Goal: Task Accomplishment & Management: Complete application form

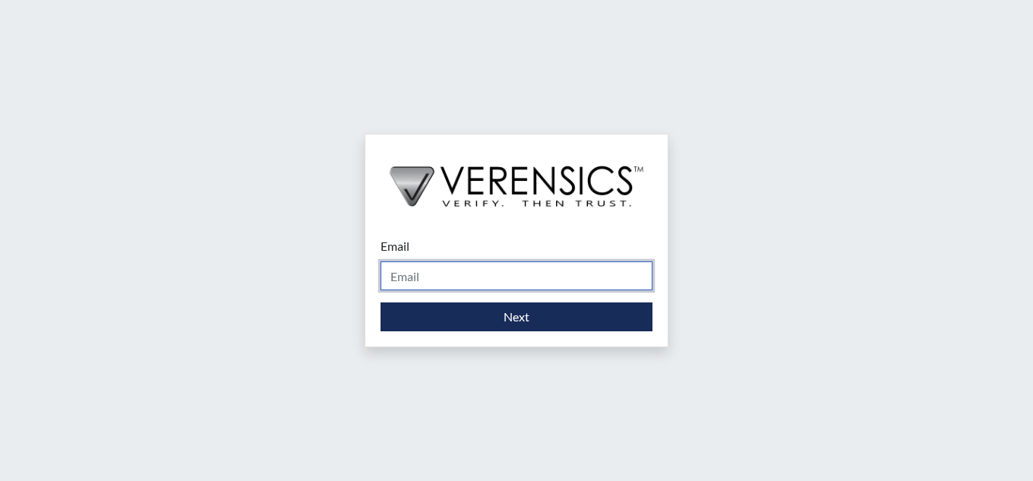
click at [541, 281] on input "Email" at bounding box center [517, 275] width 272 height 29
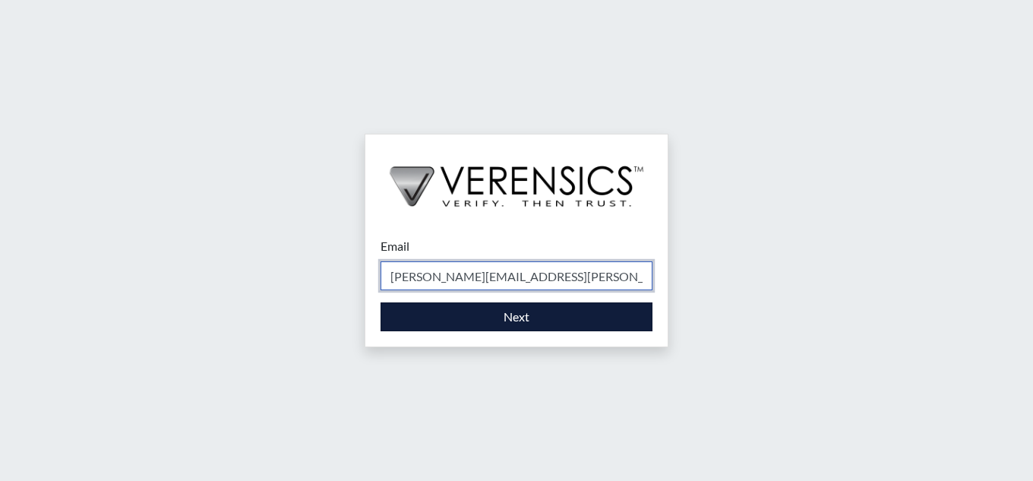
type input "[PERSON_NAME][EMAIL_ADDRESS][PERSON_NAME][DOMAIN_NAME]"
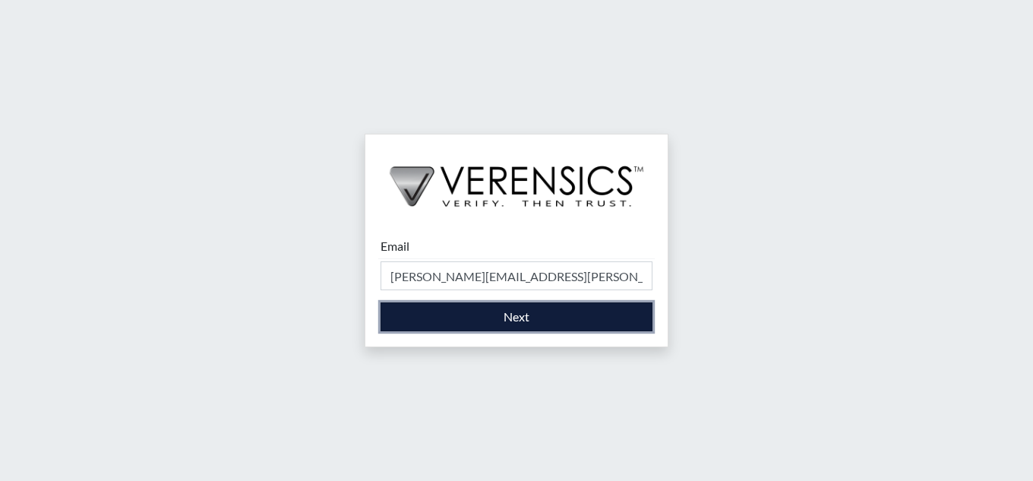
click at [514, 317] on button "Next" at bounding box center [517, 316] width 272 height 29
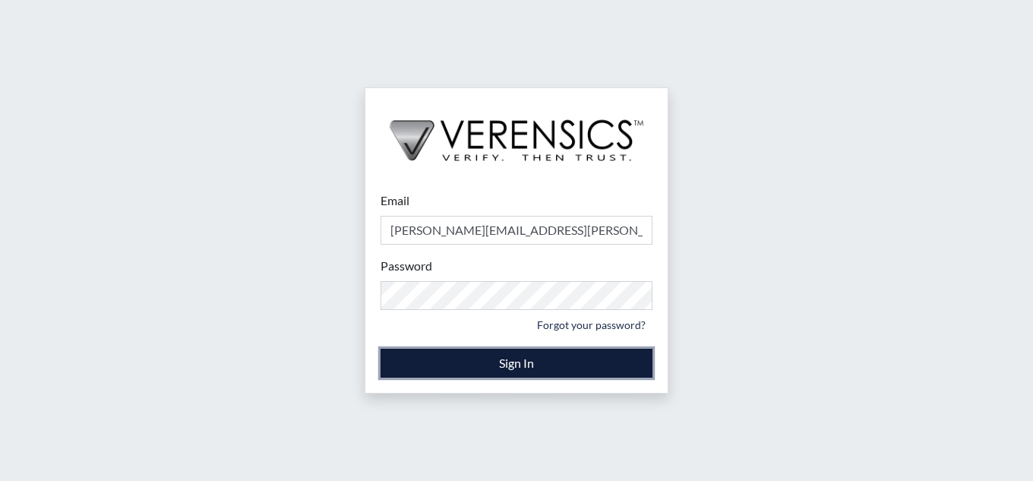
click at [499, 366] on button "Sign In" at bounding box center [517, 363] width 272 height 29
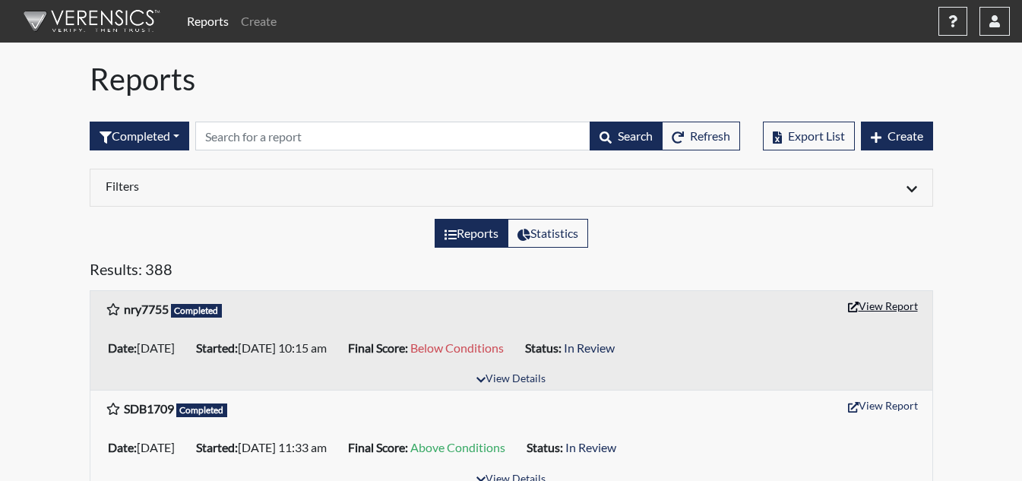
click at [866, 308] on button "View Report" at bounding box center [883, 306] width 84 height 24
click at [787, 70] on h1 "Reports" at bounding box center [511, 79] width 843 height 36
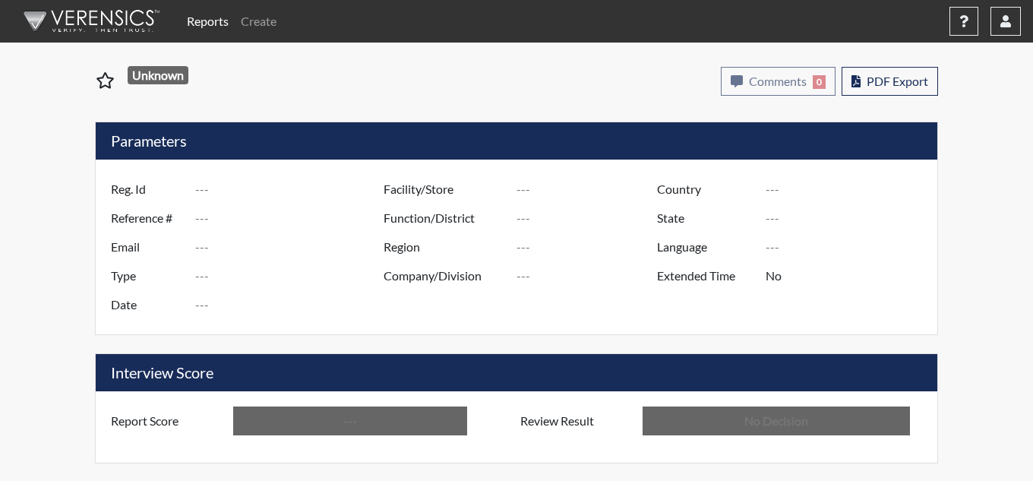
type input "nry7755"
type input "51014"
type input "---"
type input "Corrections Pre-Employment"
type input "[DATE]"
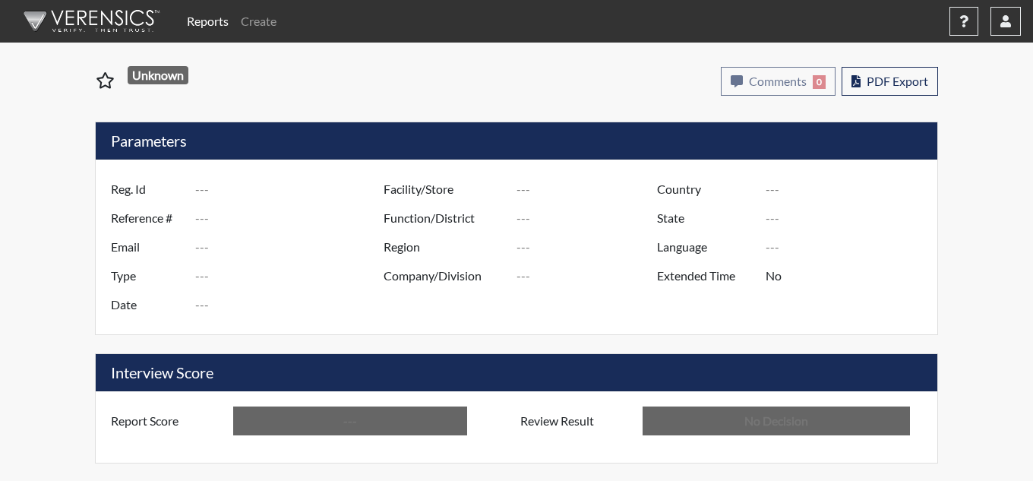
type input "[PERSON_NAME]"
type input "[GEOGRAPHIC_DATA]"
type input "[US_STATE]"
type input "English"
type input "Below Conditions"
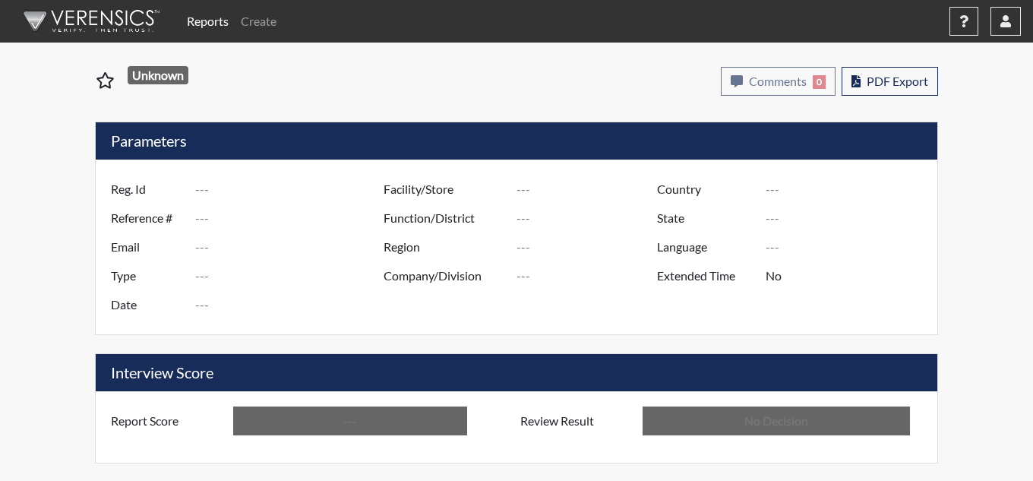
type input "In Review"
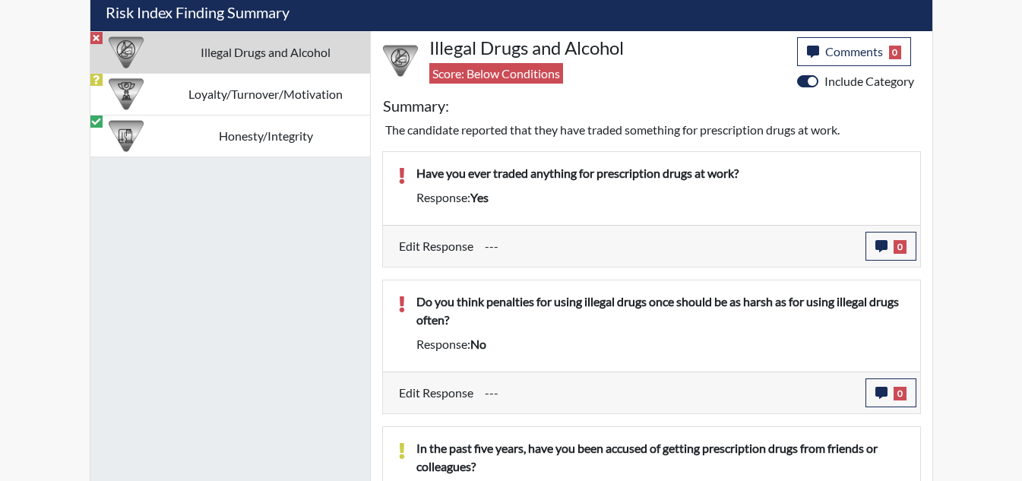
scroll to position [915, 0]
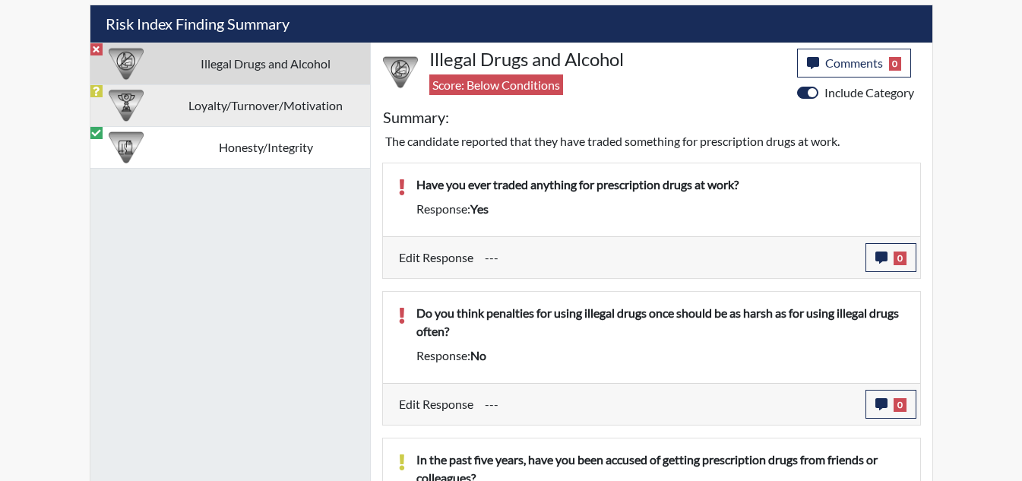
click at [185, 105] on td "Loyalty/Turnover/Motivation" at bounding box center [266, 105] width 208 height 42
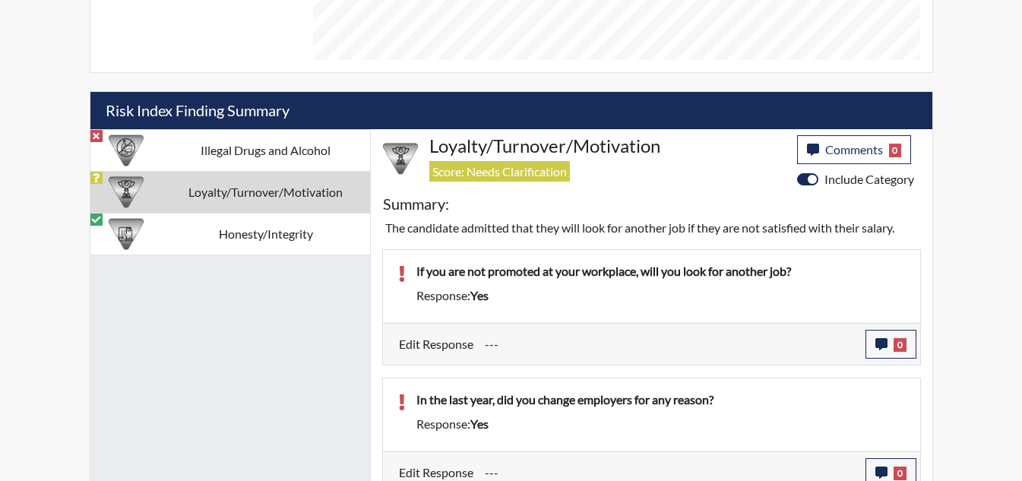
scroll to position [682, 0]
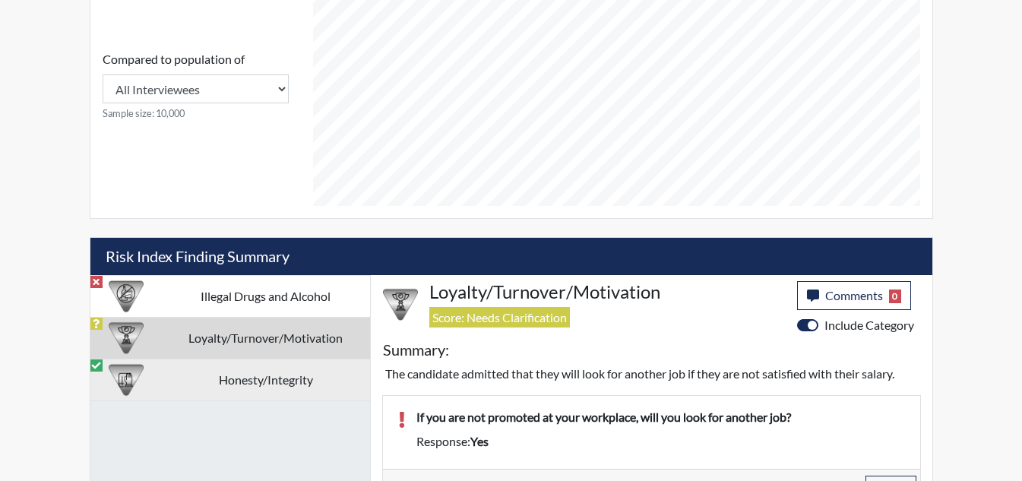
drag, startPoint x: 242, startPoint y: 373, endPoint x: 251, endPoint y: 372, distance: 8.5
click at [243, 373] on td "Honesty/Integrity" at bounding box center [266, 380] width 208 height 42
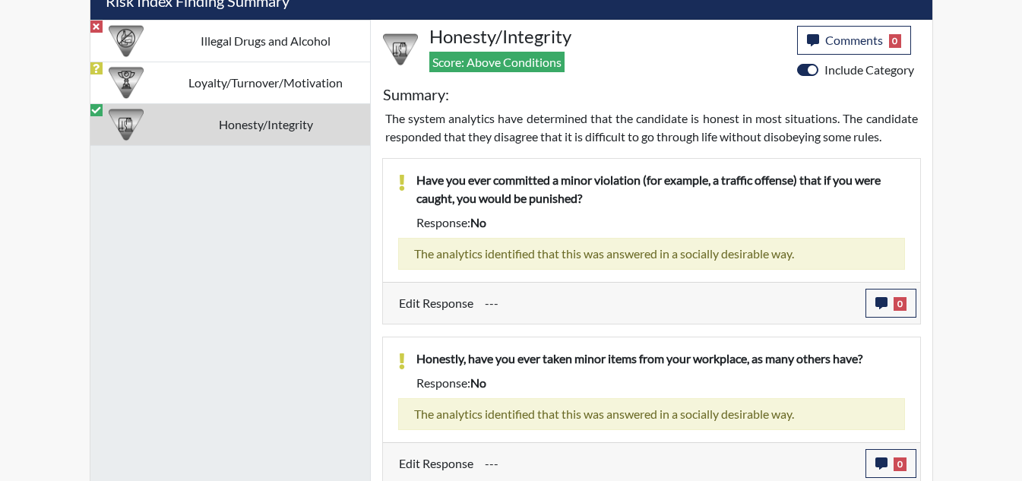
scroll to position [1071, 0]
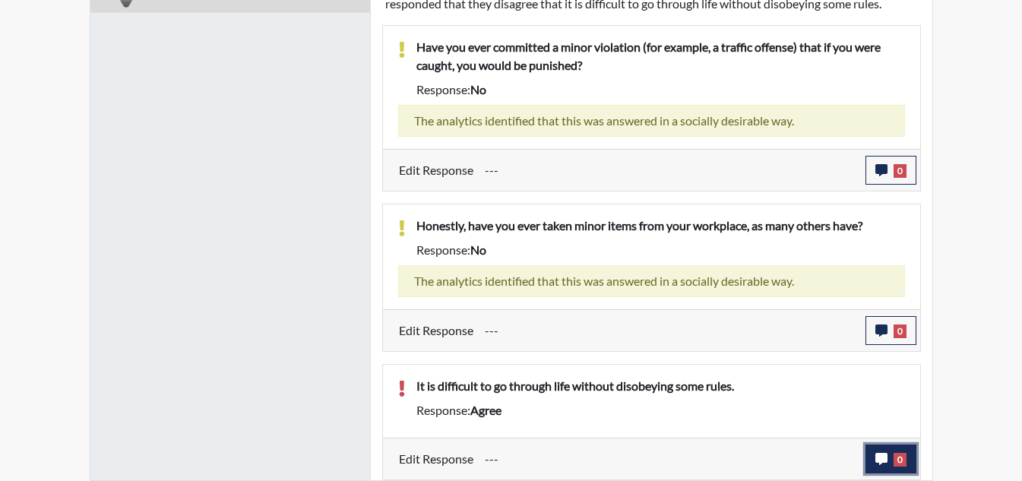
click at [898, 459] on span "0" at bounding box center [900, 460] width 13 height 14
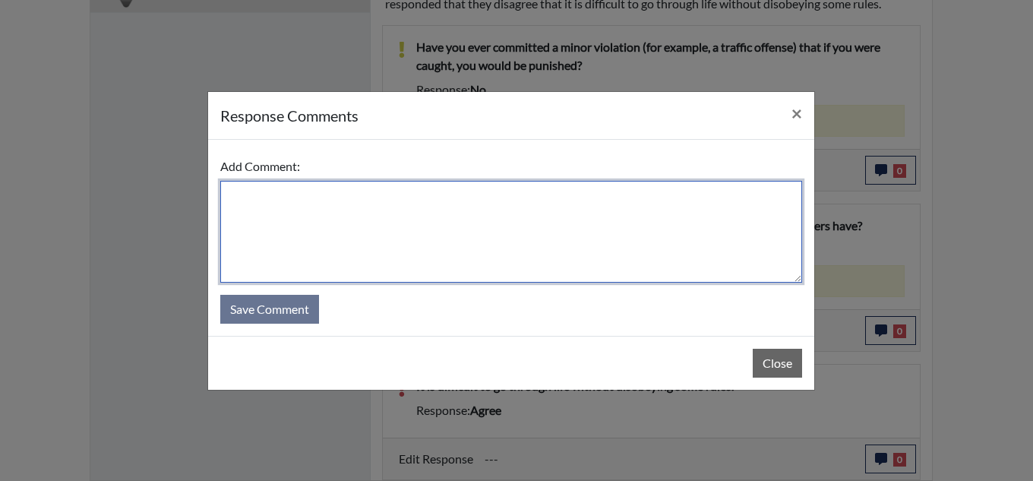
click at [510, 245] on textarea at bounding box center [511, 232] width 582 height 102
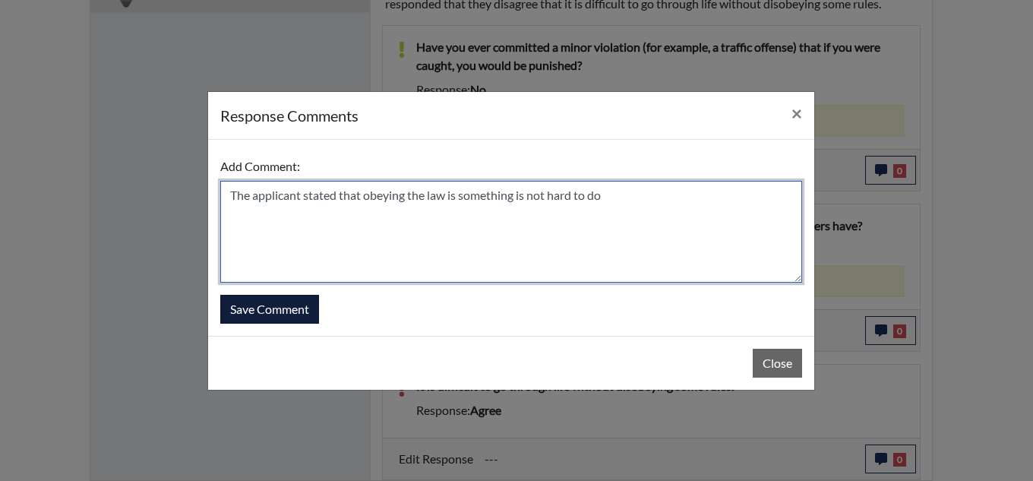
type textarea "The applicant stated that obeying the law is something is not hard to do"
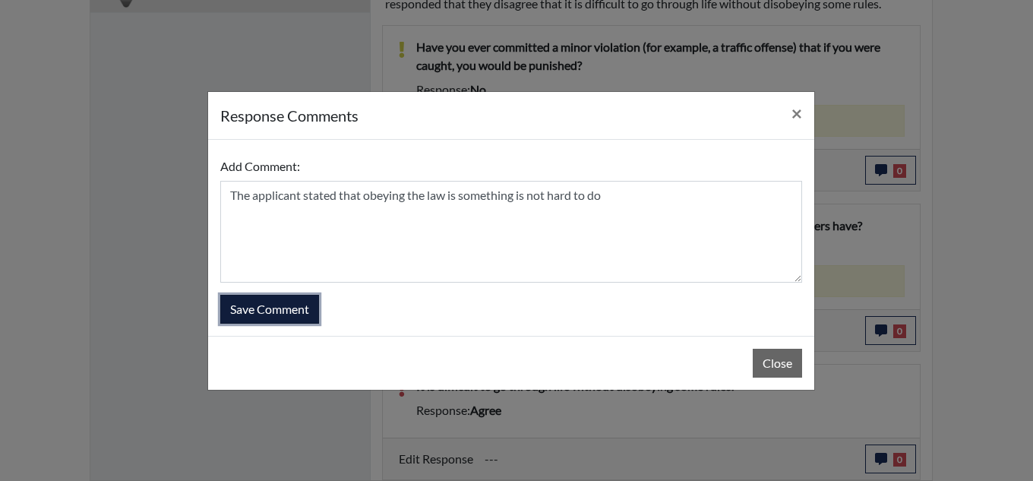
click at [261, 302] on button "Save Comment" at bounding box center [269, 309] width 99 height 29
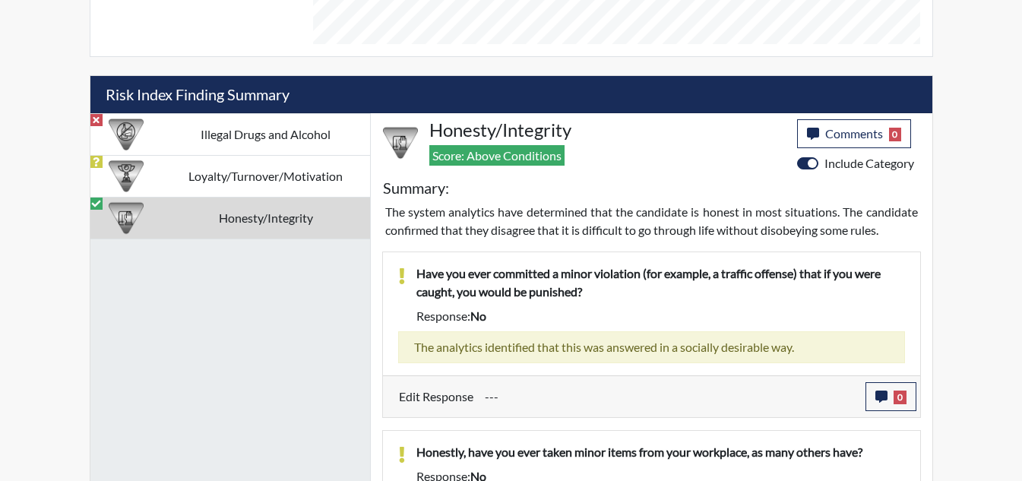
scroll to position [829, 0]
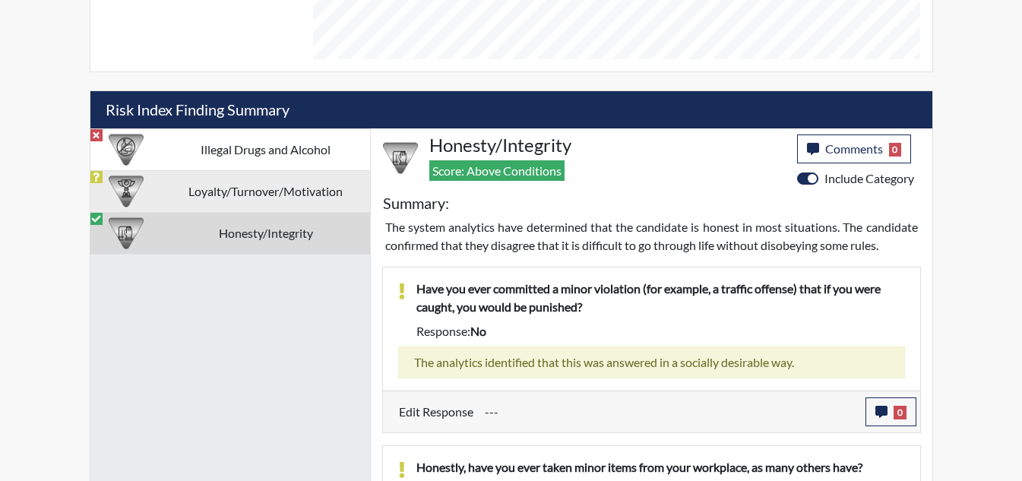
click at [221, 187] on td "Loyalty/Turnover/Motivation" at bounding box center [266, 191] width 208 height 42
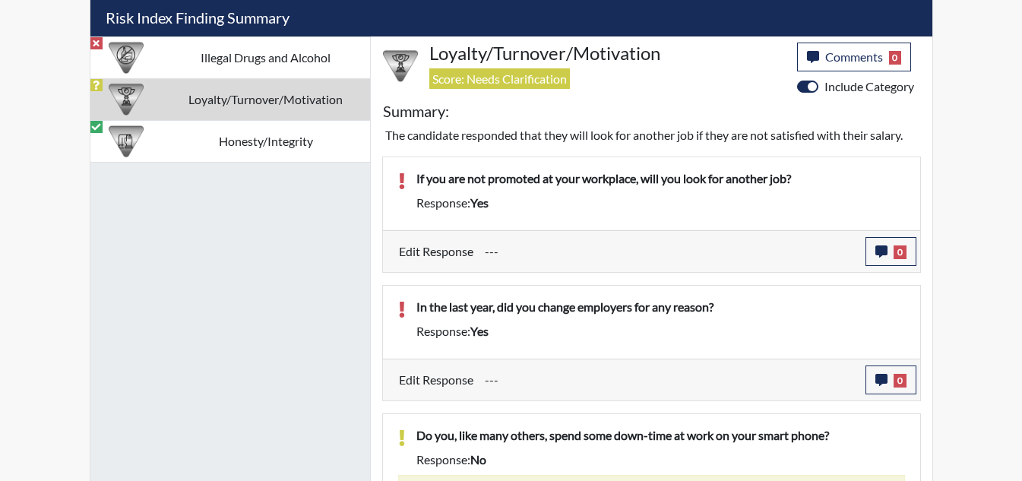
scroll to position [1131, 0]
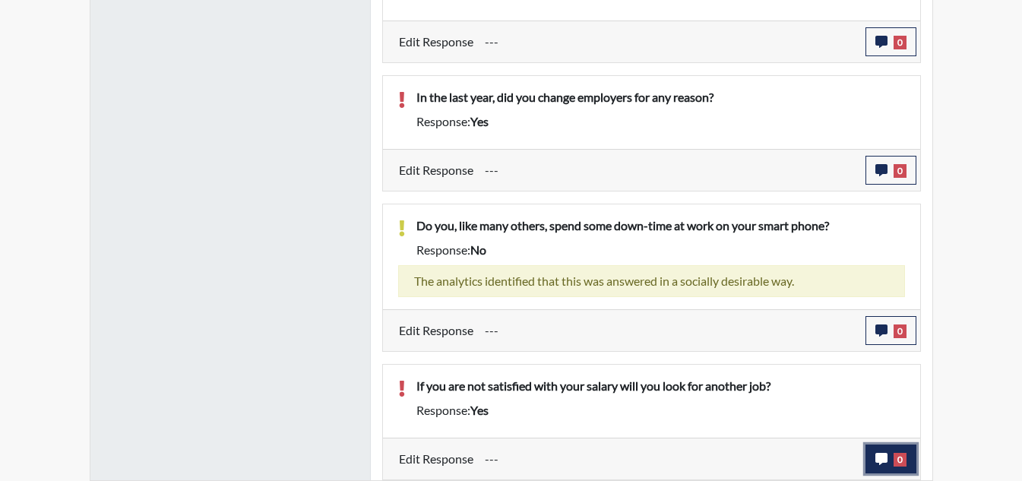
click at [882, 463] on icon "button" at bounding box center [881, 459] width 12 height 12
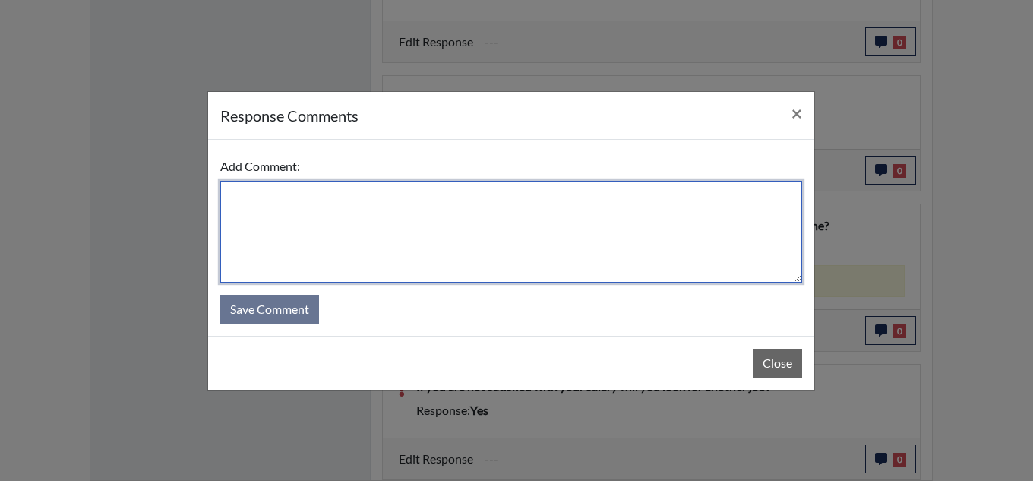
click at [479, 226] on textarea at bounding box center [511, 232] width 582 height 102
type textarea "I"
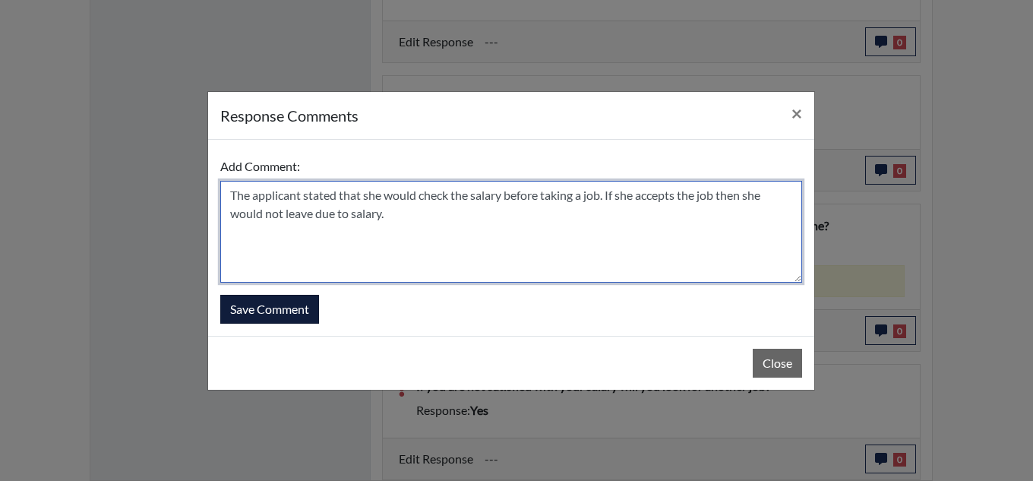
type textarea "The applicant stated that she would check the salary before taking a job. If sh…"
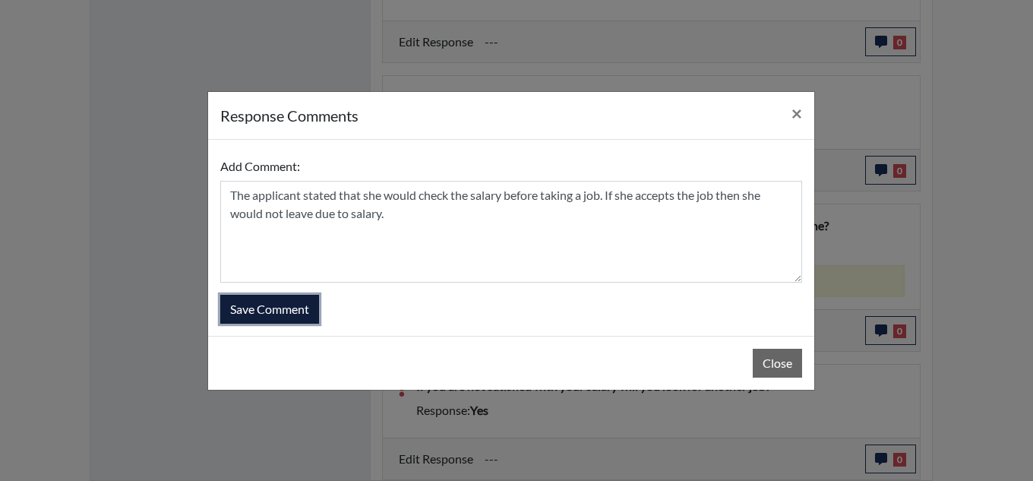
click at [285, 297] on button "Save Comment" at bounding box center [269, 309] width 99 height 29
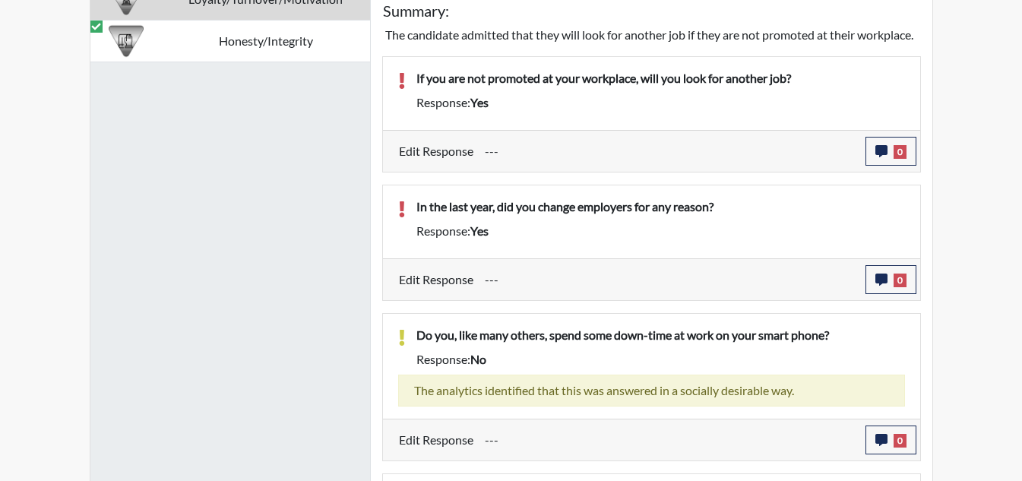
scroll to position [980, 0]
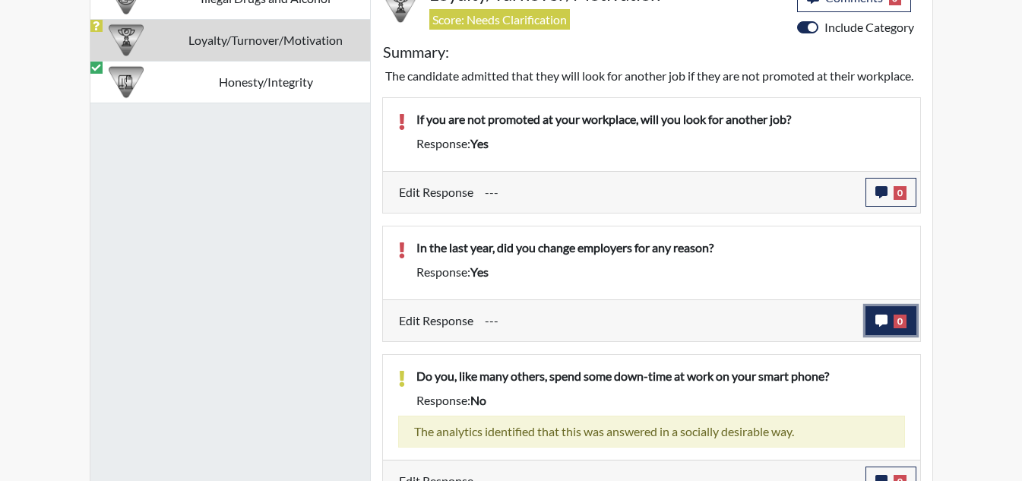
click at [897, 328] on span "0" at bounding box center [900, 322] width 13 height 14
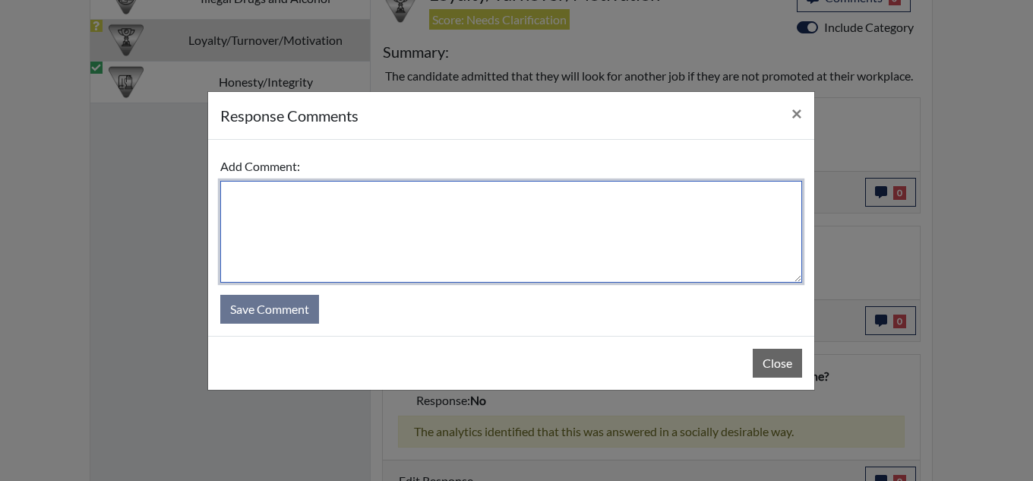
click at [544, 250] on textarea at bounding box center [511, 232] width 582 height 102
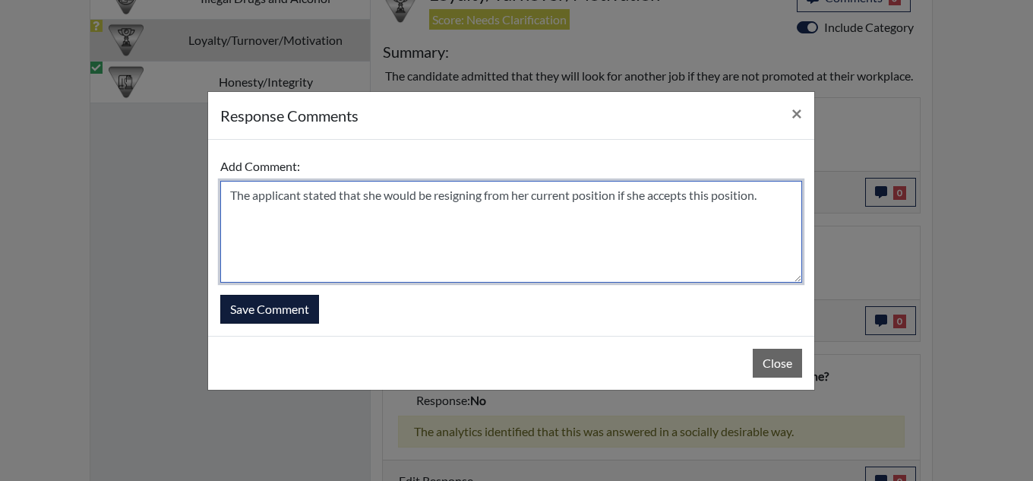
type textarea "The applicant stated that she would be resigning from her current position if s…"
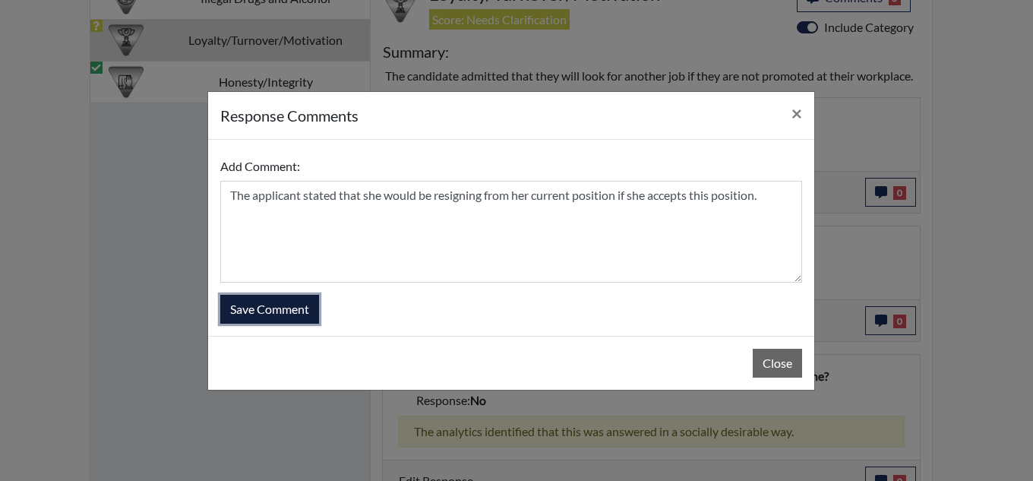
click at [294, 306] on button "Save Comment" at bounding box center [269, 309] width 99 height 29
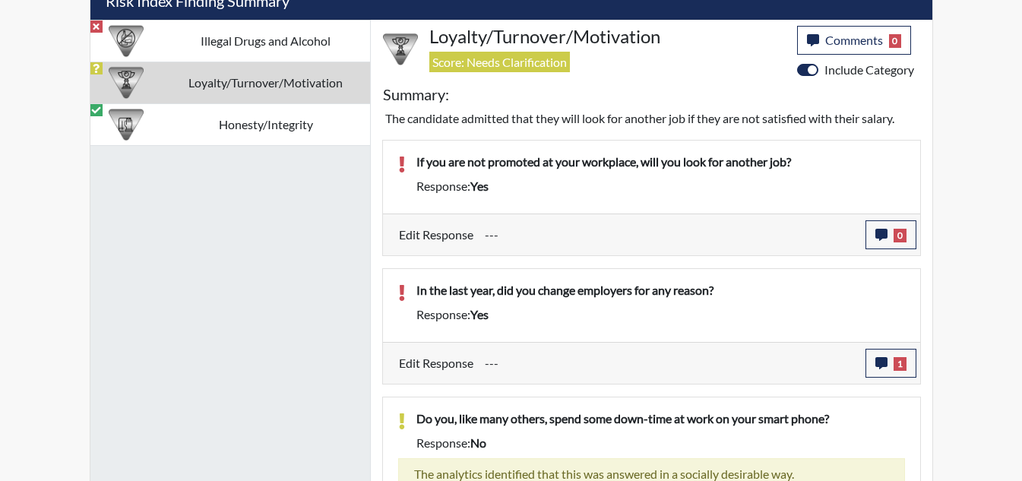
scroll to position [900, 0]
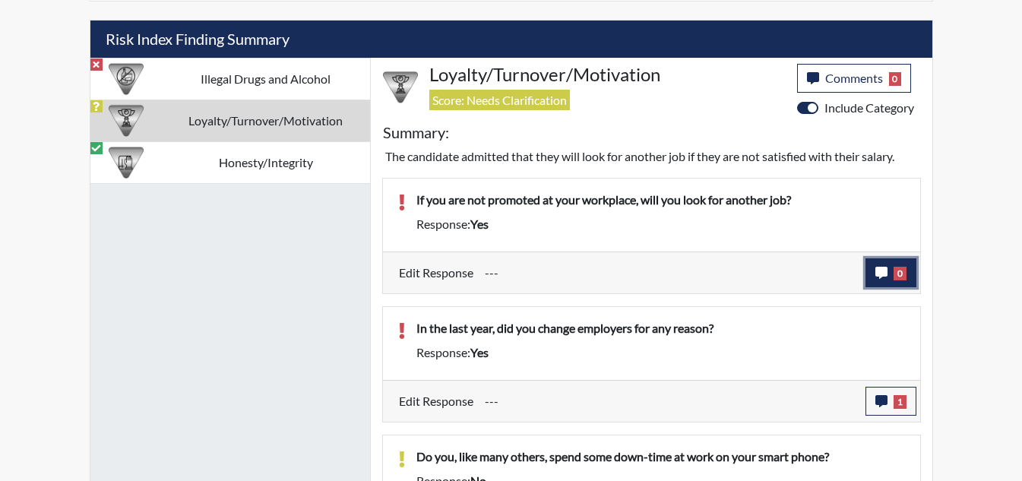
click at [882, 267] on icon "button" at bounding box center [881, 273] width 12 height 12
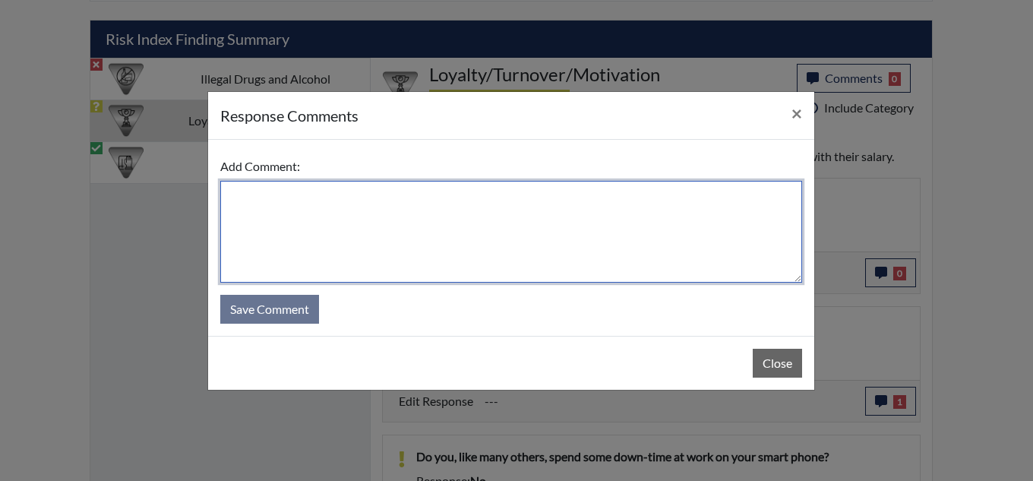
click at [396, 223] on textarea at bounding box center [511, 232] width 582 height 102
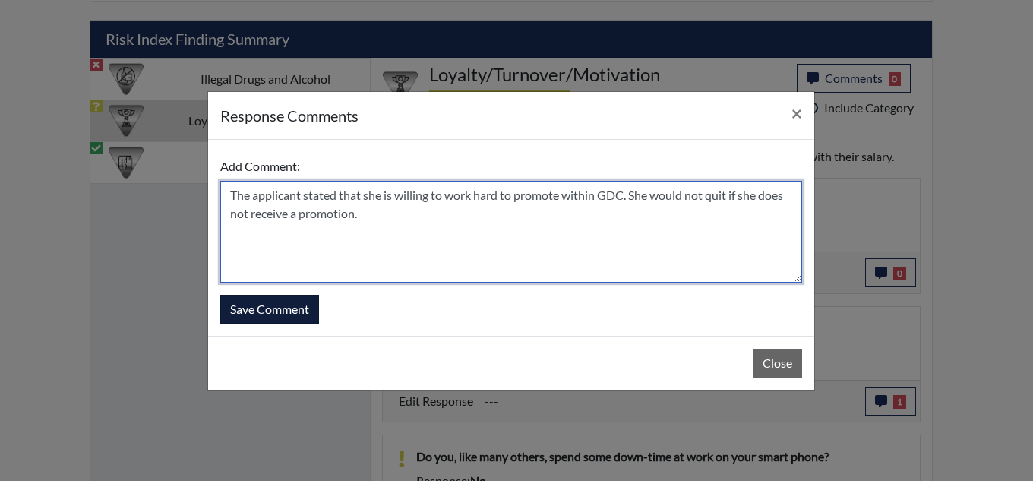
type textarea "The applicant stated that she is willing to work hard to promote within GDC. Sh…"
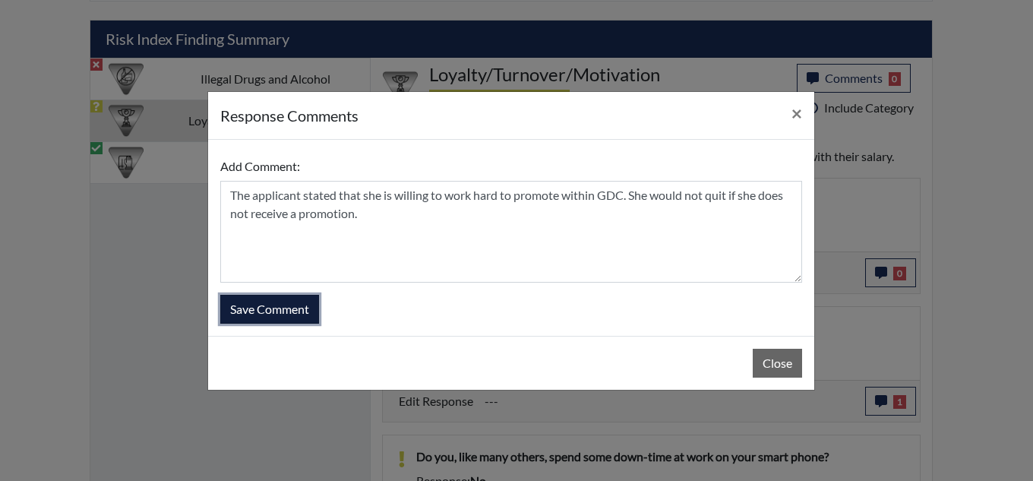
click at [299, 310] on button "Save Comment" at bounding box center [269, 309] width 99 height 29
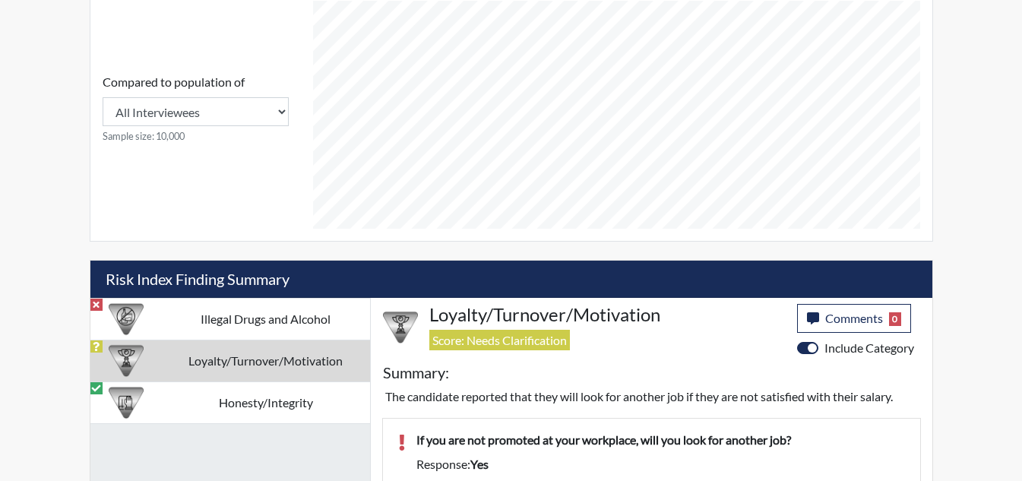
scroll to position [732, 0]
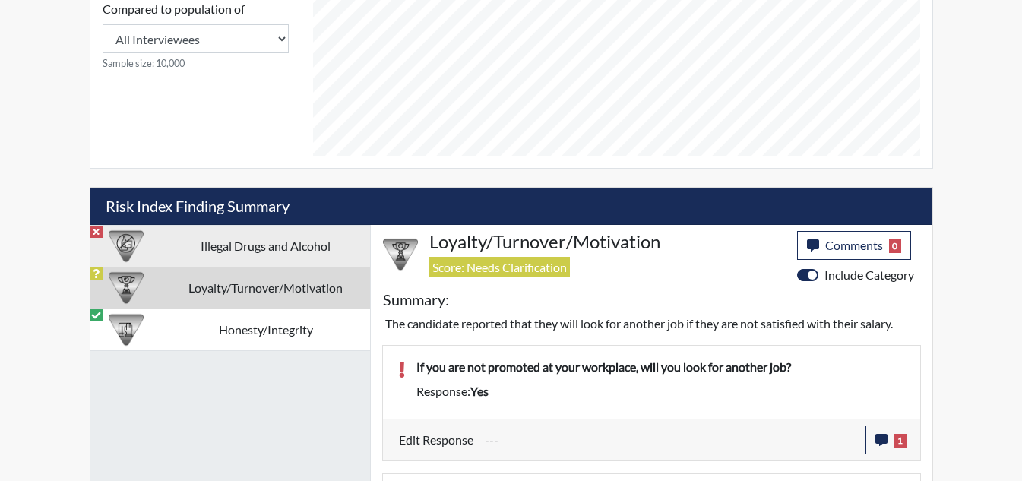
click at [297, 252] on td "Illegal Drugs and Alcohol" at bounding box center [266, 246] width 208 height 42
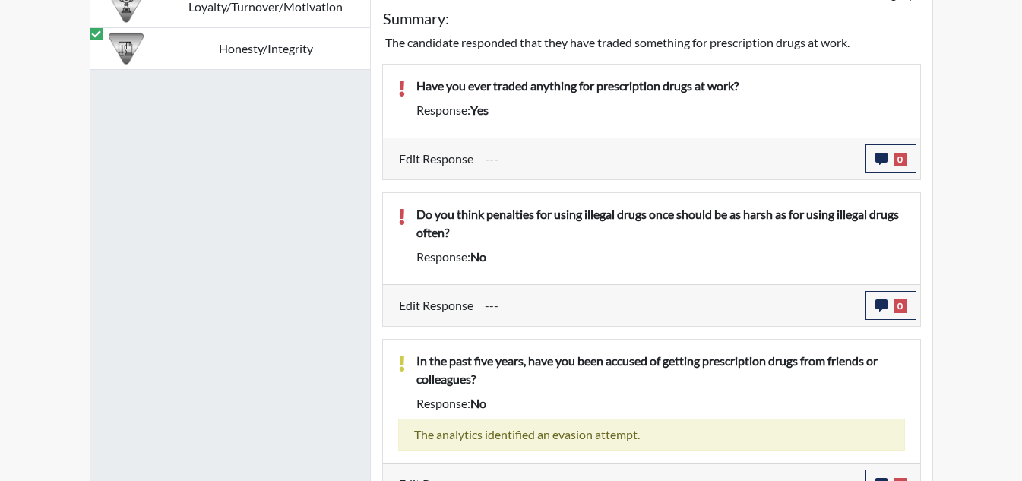
scroll to position [992, 0]
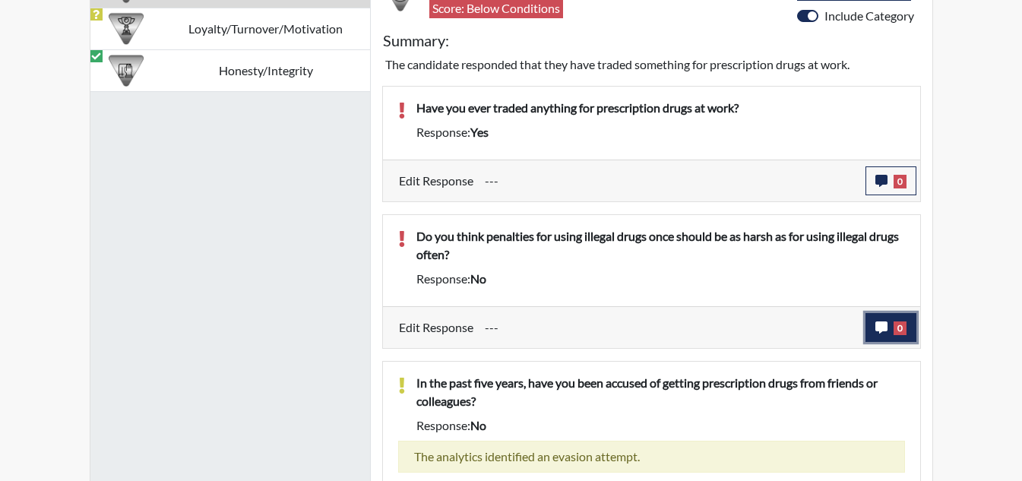
click at [886, 334] on button "0" at bounding box center [890, 327] width 51 height 29
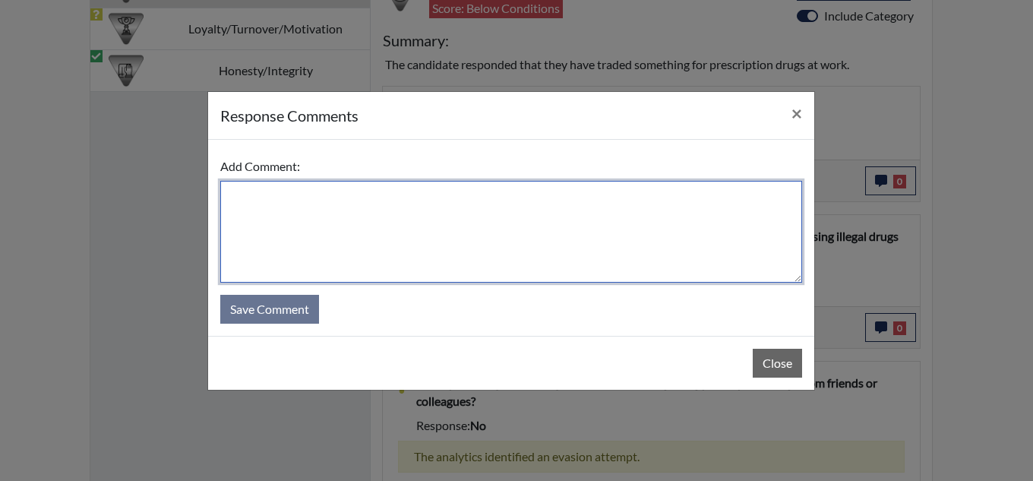
click at [539, 241] on textarea at bounding box center [511, 232] width 582 height 102
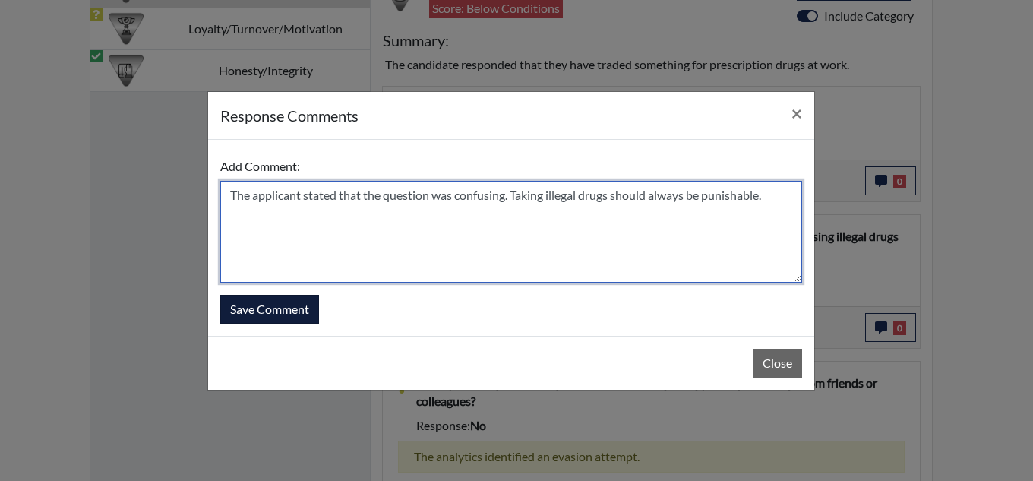
type textarea "The applicant stated that the question was confusing. Taking illegal drugs shou…"
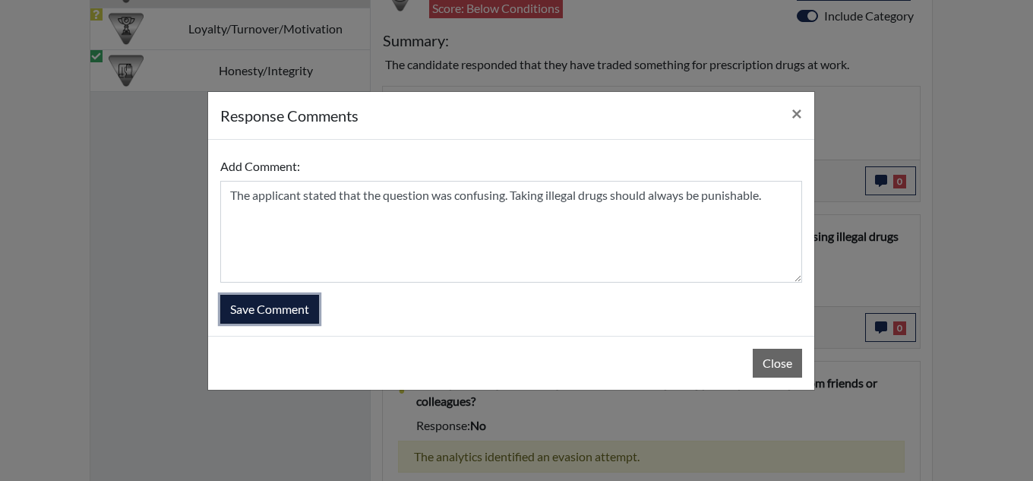
click at [306, 307] on button "Save Comment" at bounding box center [269, 309] width 99 height 29
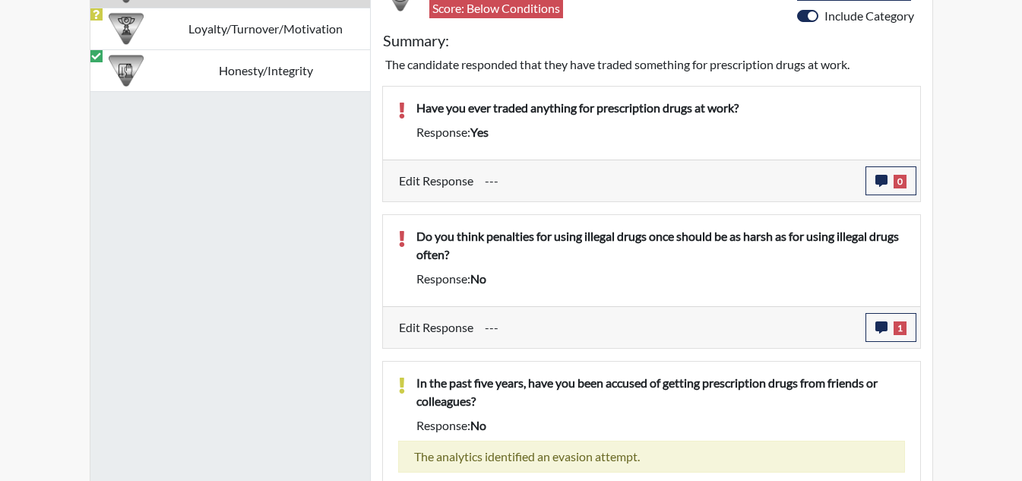
scroll to position [252, 631]
click at [886, 179] on icon "button" at bounding box center [881, 181] width 12 height 12
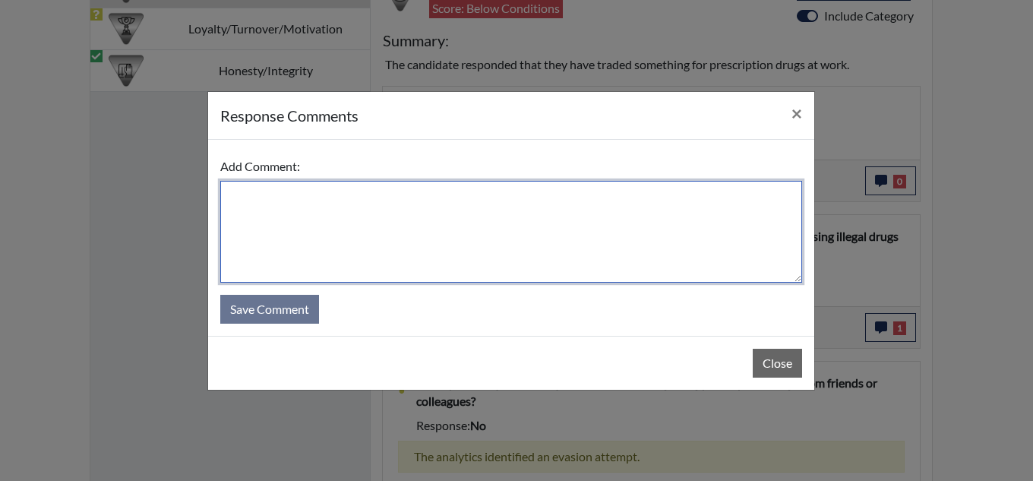
click at [473, 208] on textarea at bounding box center [511, 232] width 582 height 102
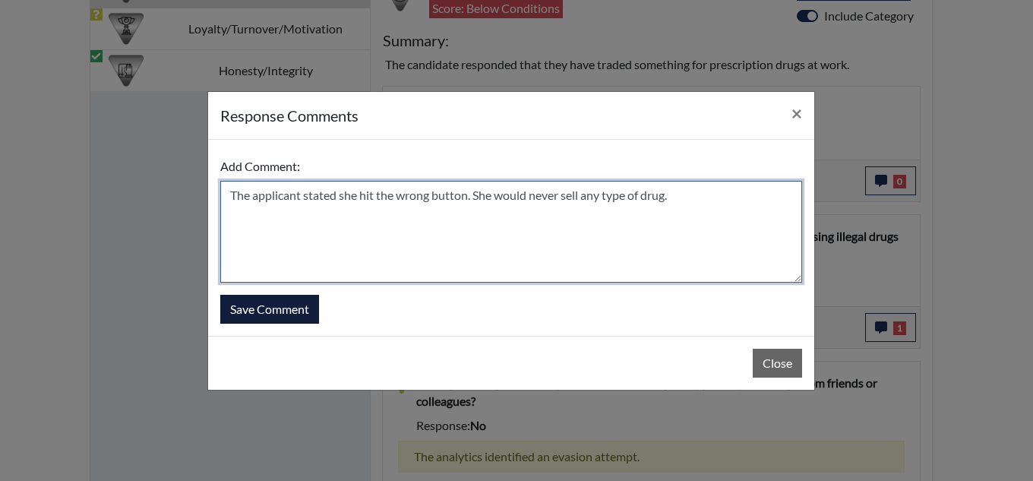
type textarea "The applicant stated she hit the wrong button. She would never sell any type of…"
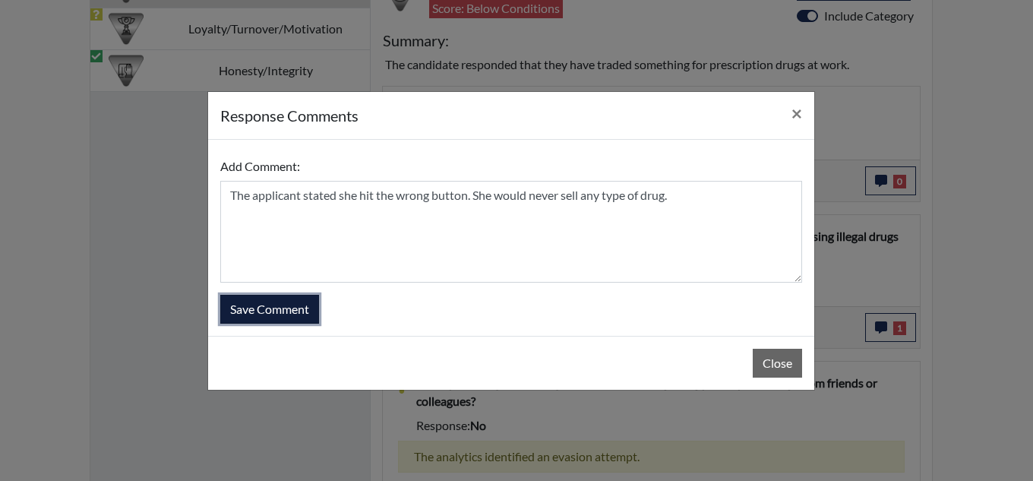
click at [296, 308] on button "Save Comment" at bounding box center [269, 309] width 99 height 29
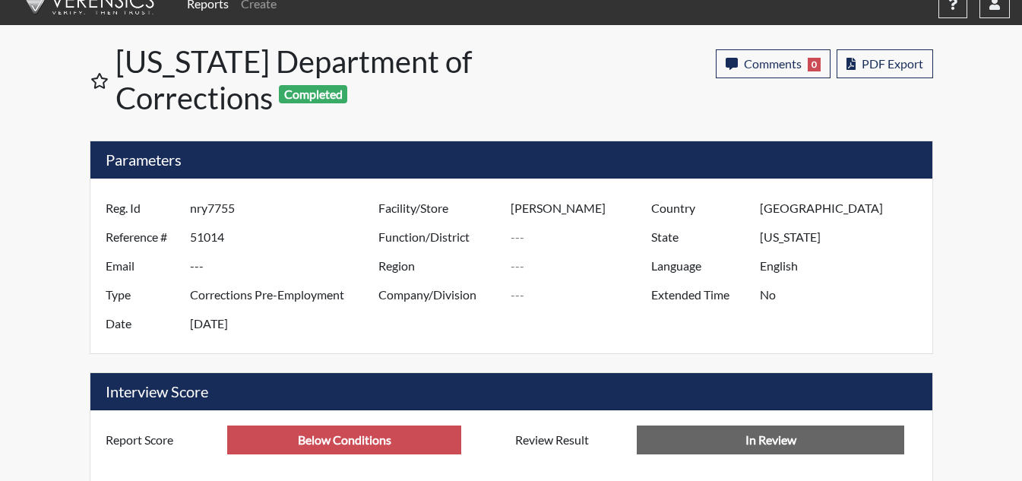
scroll to position [0, 0]
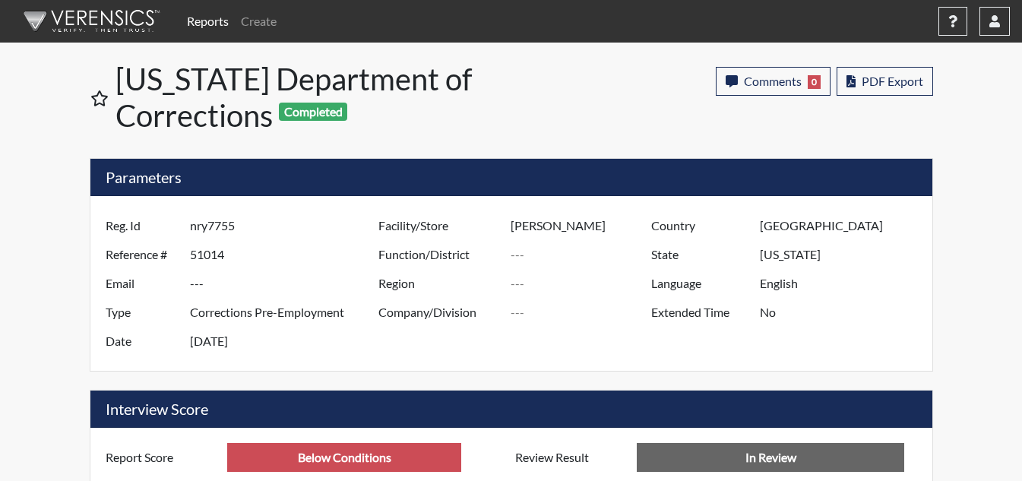
scroll to position [252, 631]
drag, startPoint x: 238, startPoint y: 226, endPoint x: 191, endPoint y: 223, distance: 47.2
click at [191, 223] on input "nry7755" at bounding box center [286, 225] width 192 height 29
